Goal: Information Seeking & Learning: Check status

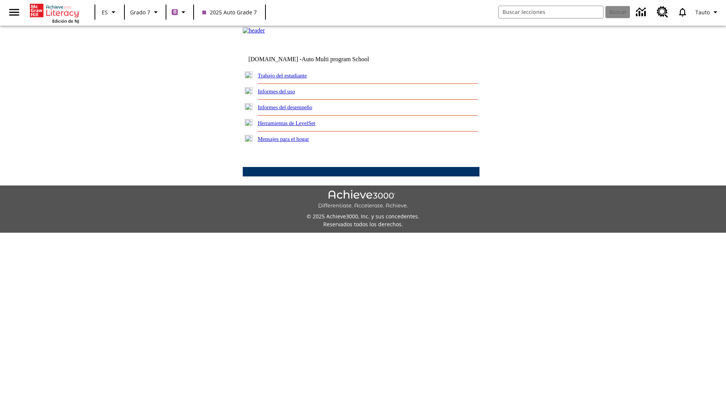
click at [295, 110] on link "Informes del desempeño" at bounding box center [285, 107] width 54 height 6
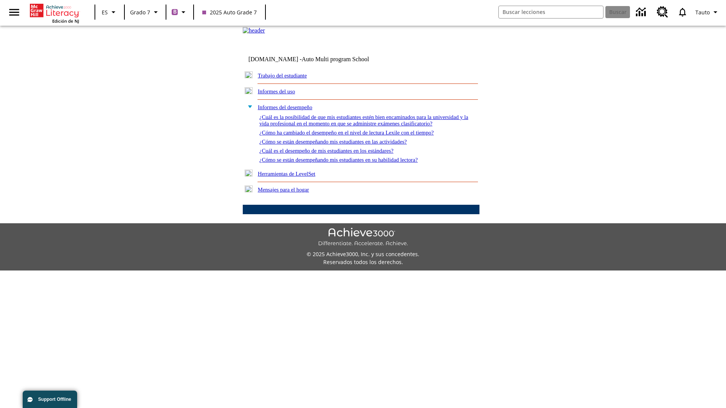
click at [352, 163] on link "¿Cómo se están desempeñando mis estudiantes en su habilidad lectora?" at bounding box center [338, 160] width 158 height 6
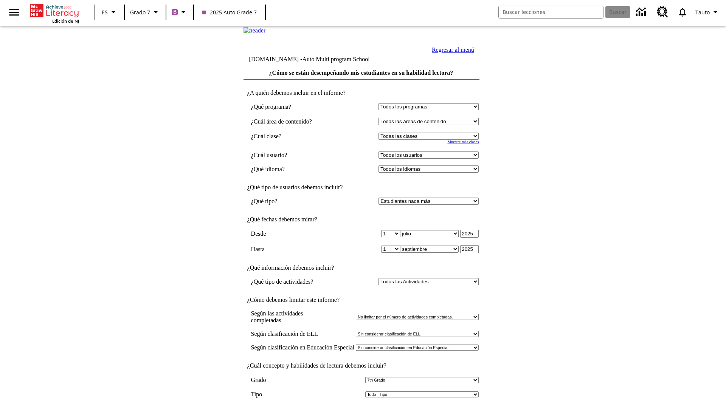
select select "2"
click at [361, 408] on input "Ver Informe" at bounding box center [361, 416] width 35 height 8
